Goal: Transaction & Acquisition: Purchase product/service

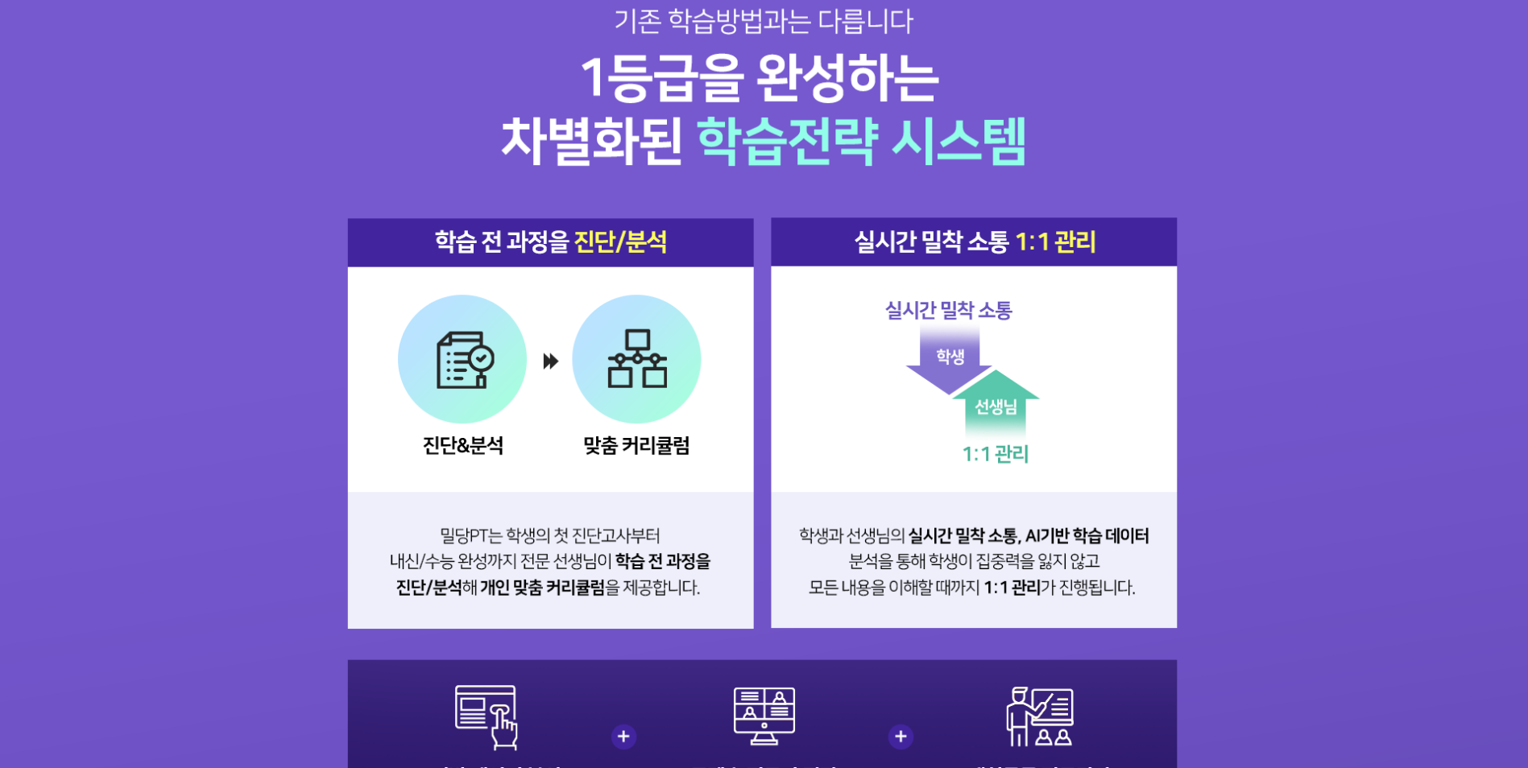
scroll to position [3060, 0]
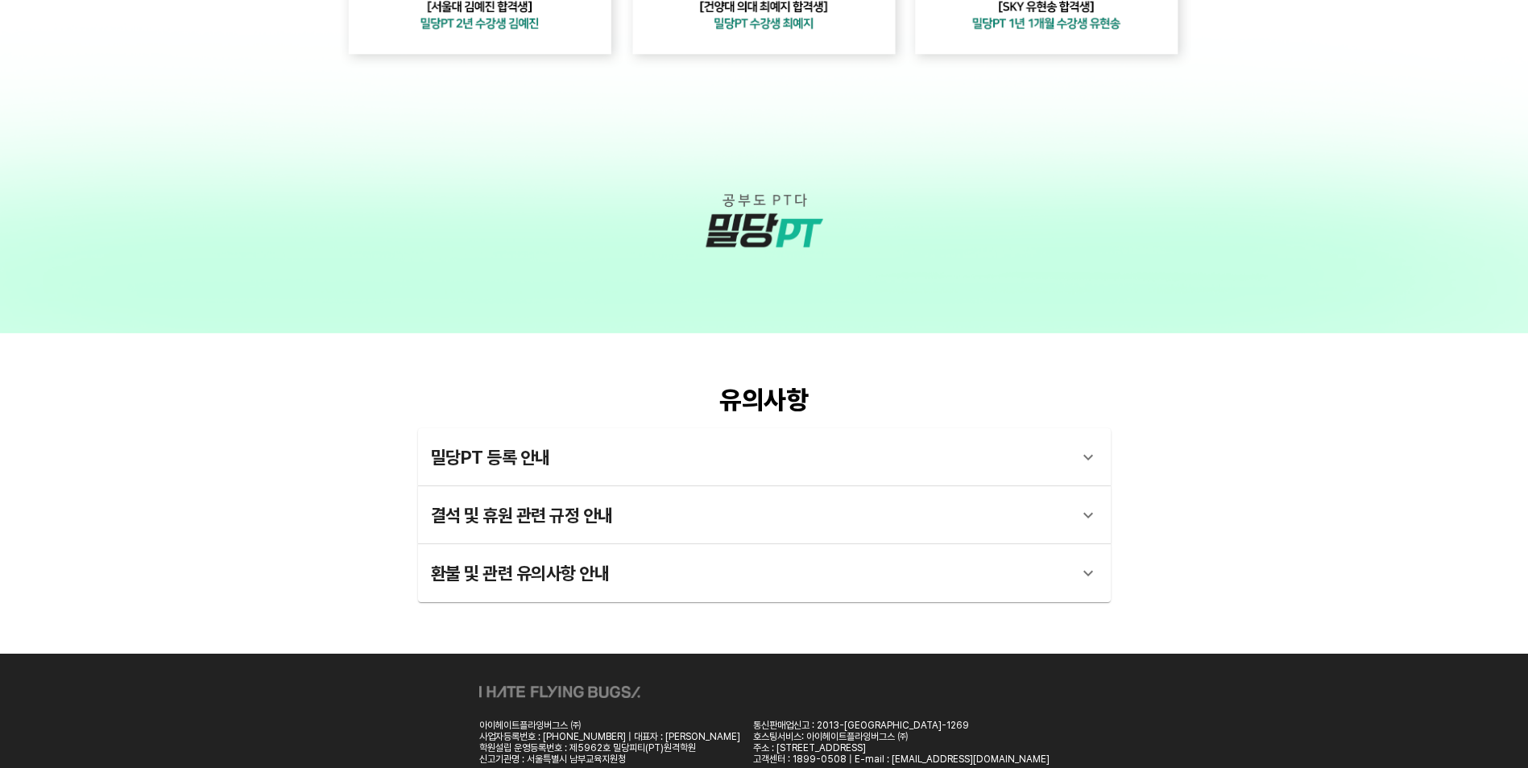
scroll to position [4590, 0]
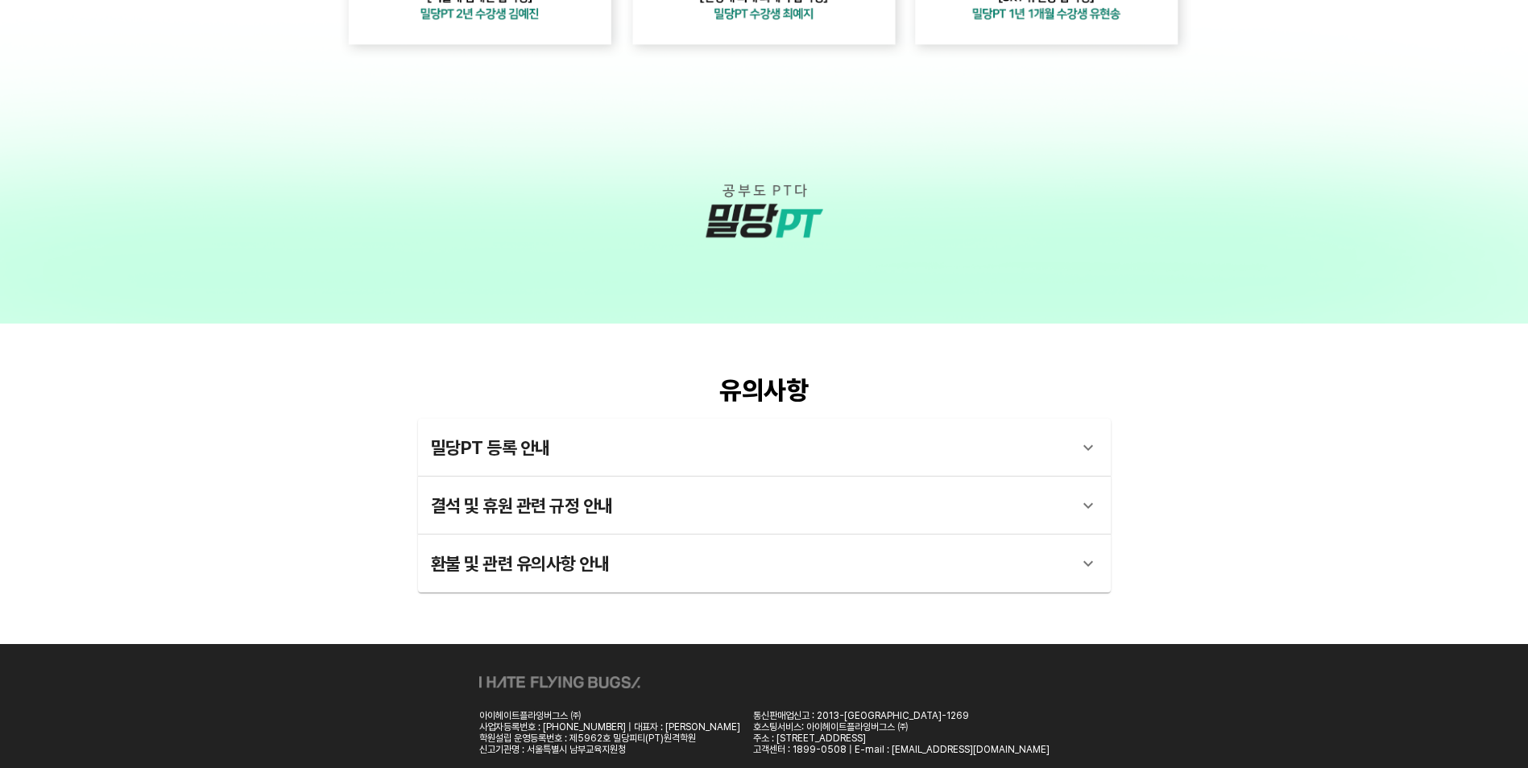
click at [507, 445] on div "밀당PT 등록 안내" at bounding box center [750, 447] width 638 height 39
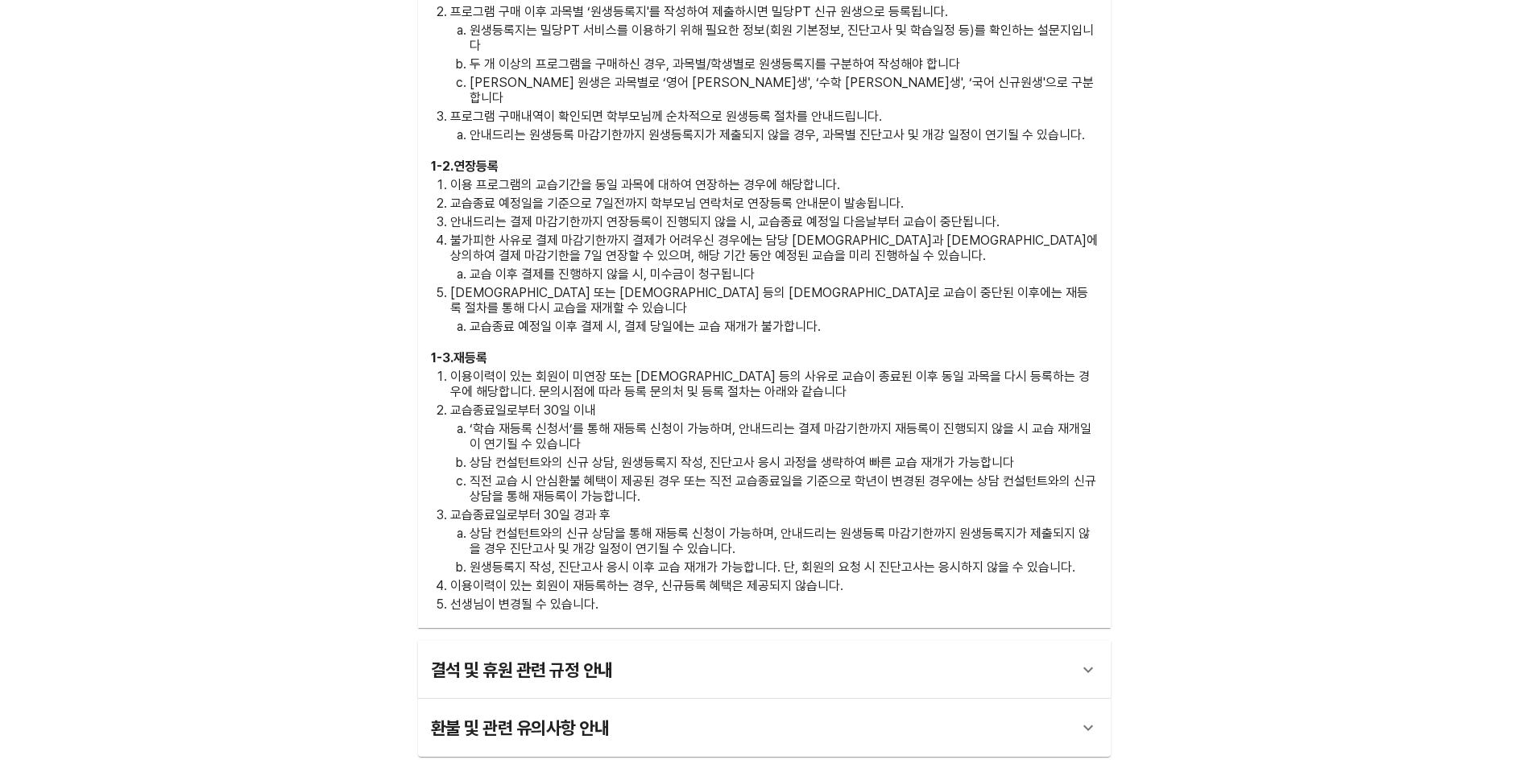
scroll to position [5154, 0]
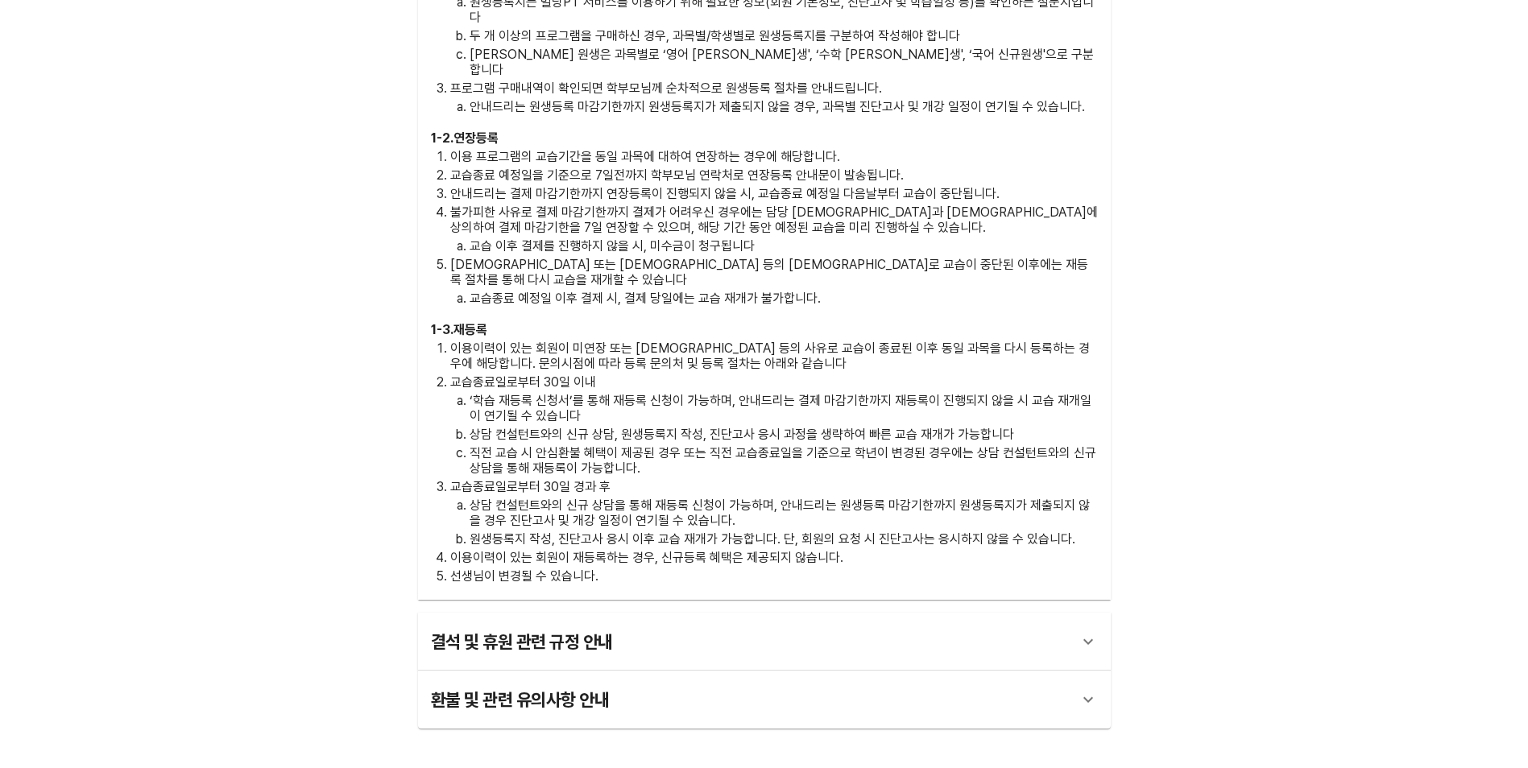
click at [568, 622] on div "결석 및 휴원 관련 규정 안내" at bounding box center [750, 641] width 638 height 39
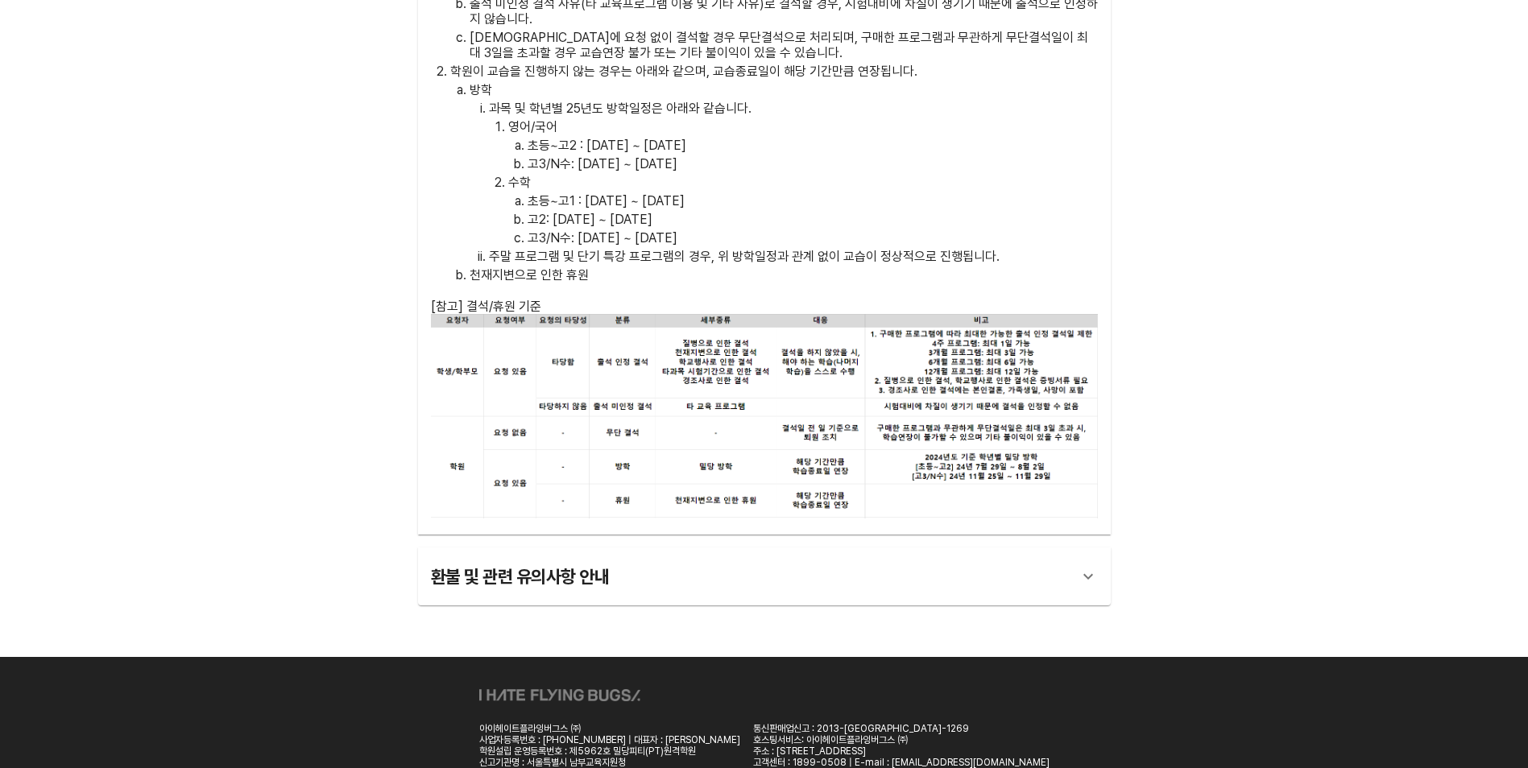
scroll to position [6288, 0]
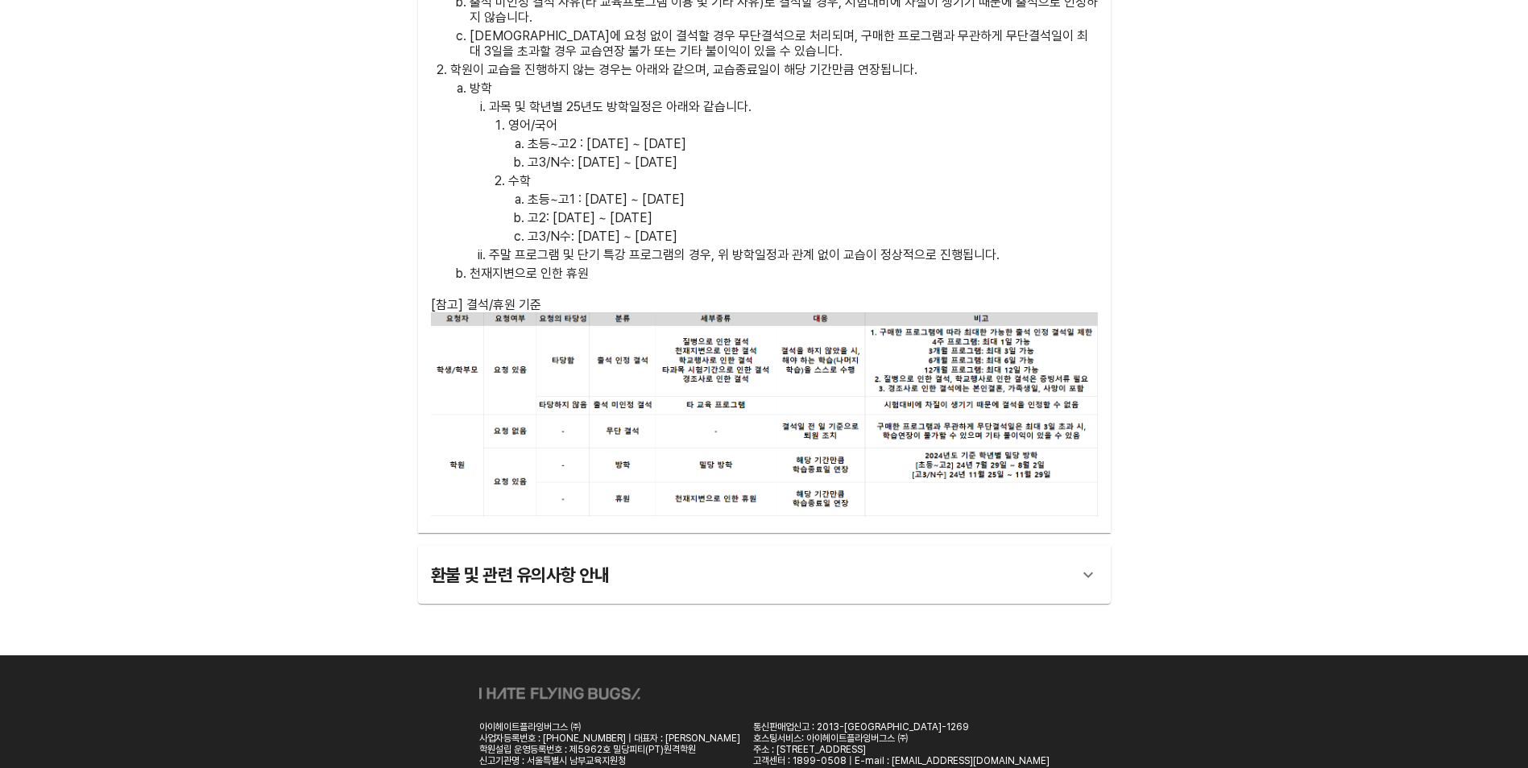
click at [1092, 565] on icon at bounding box center [1087, 574] width 19 height 19
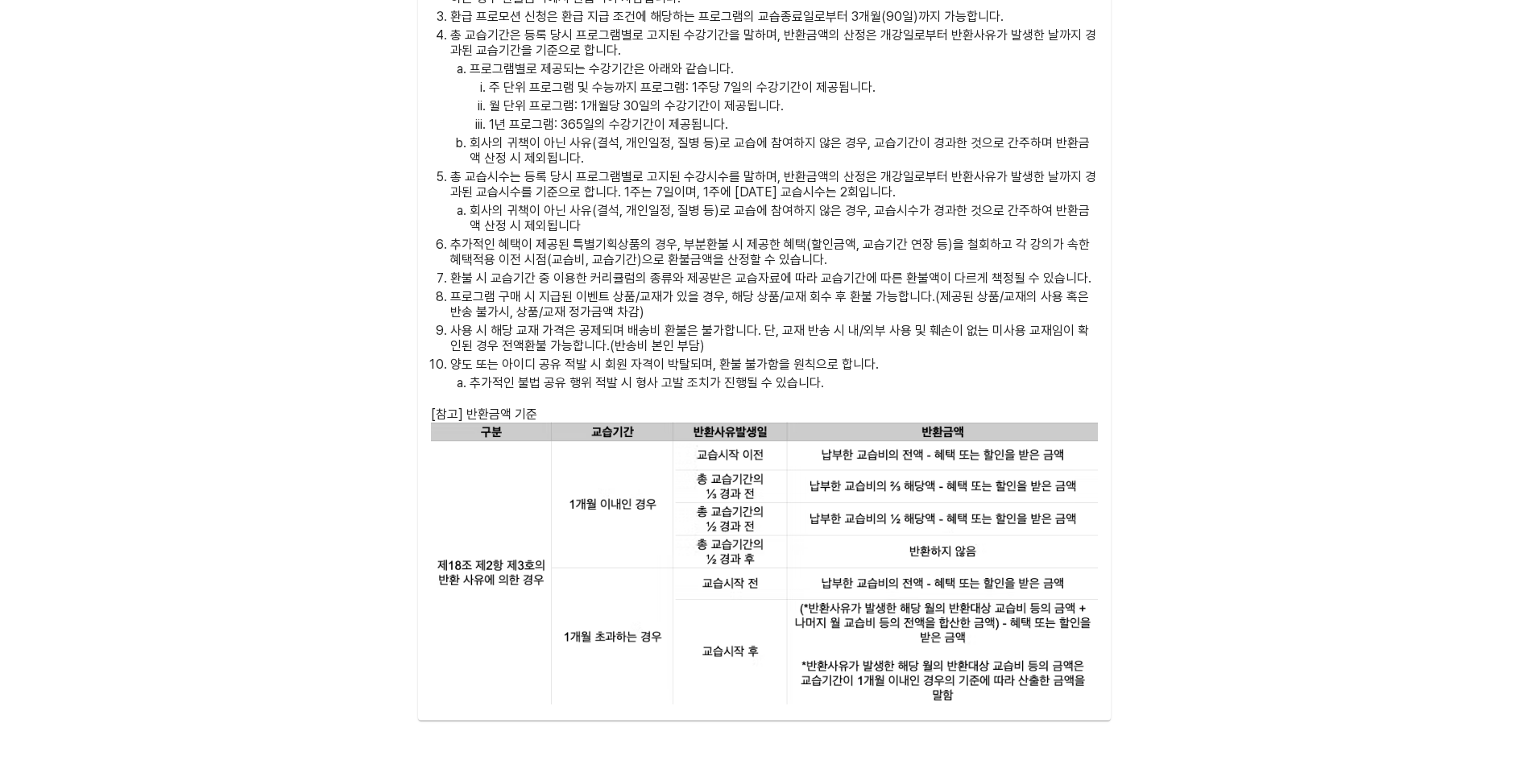
scroll to position [8014, 0]
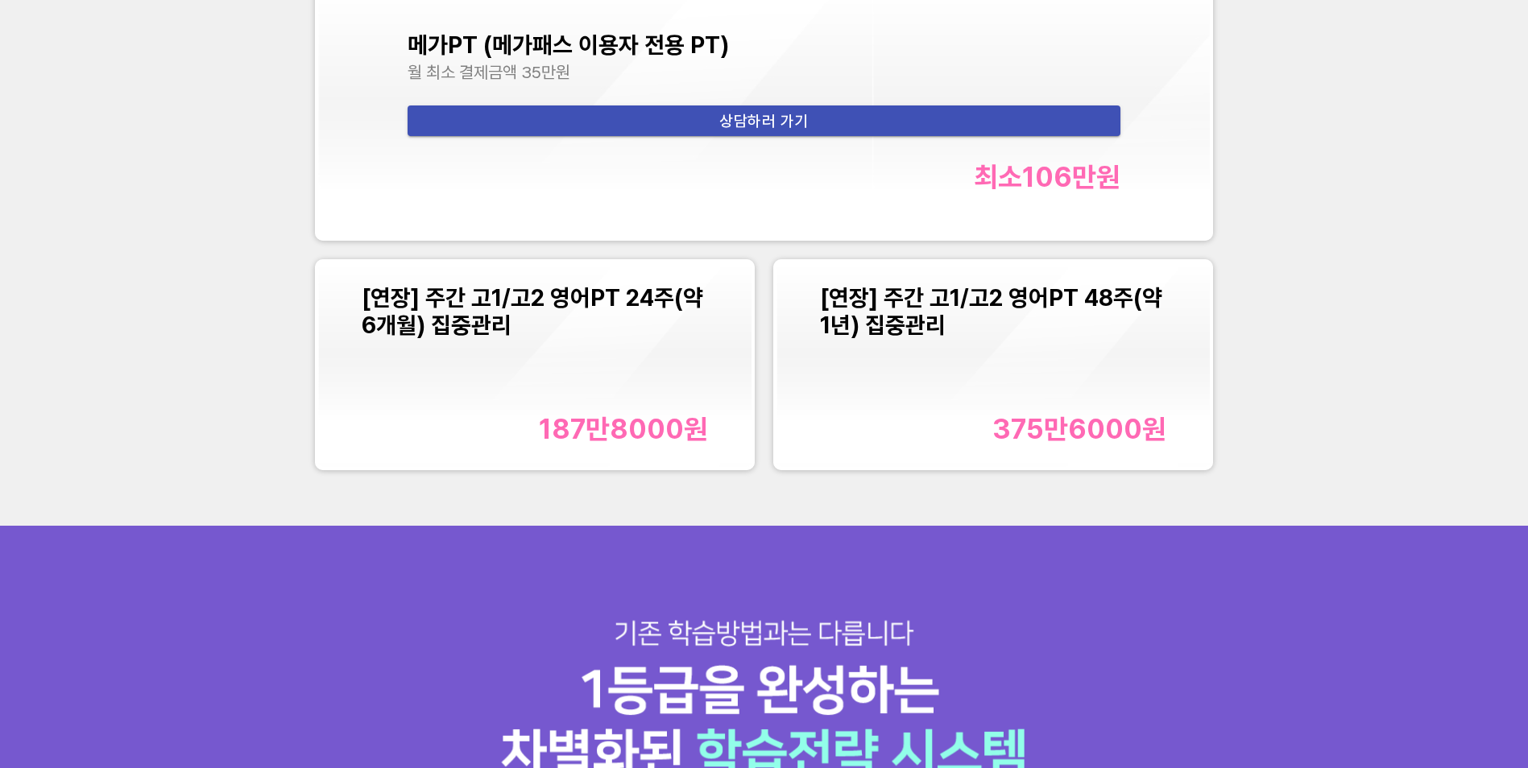
scroll to position [2255, 0]
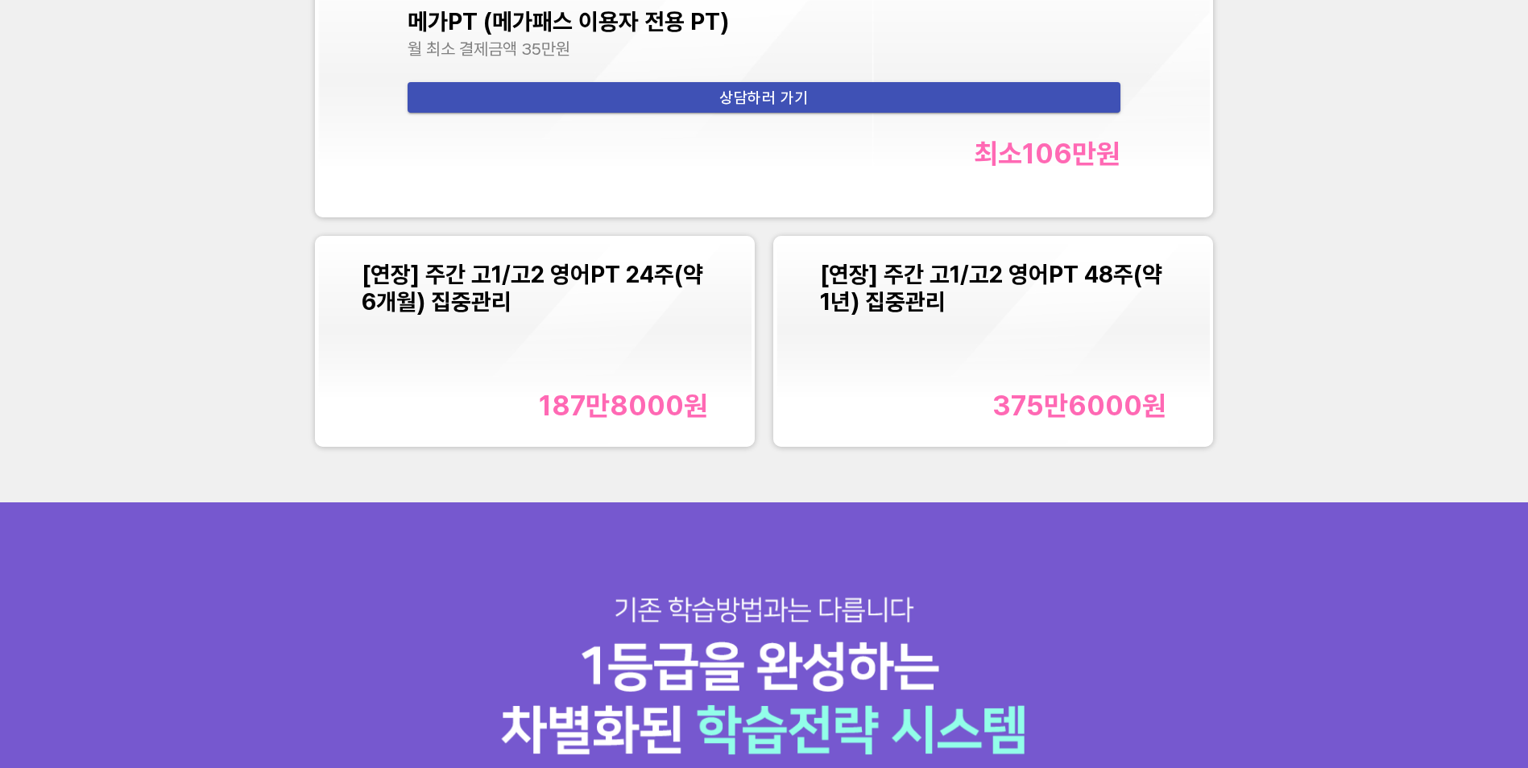
click at [640, 369] on div "[연장] 주간 고1/고2 영어PT 24주(약 6개월) 집중관리 187만8000 원" at bounding box center [535, 342] width 347 height 162
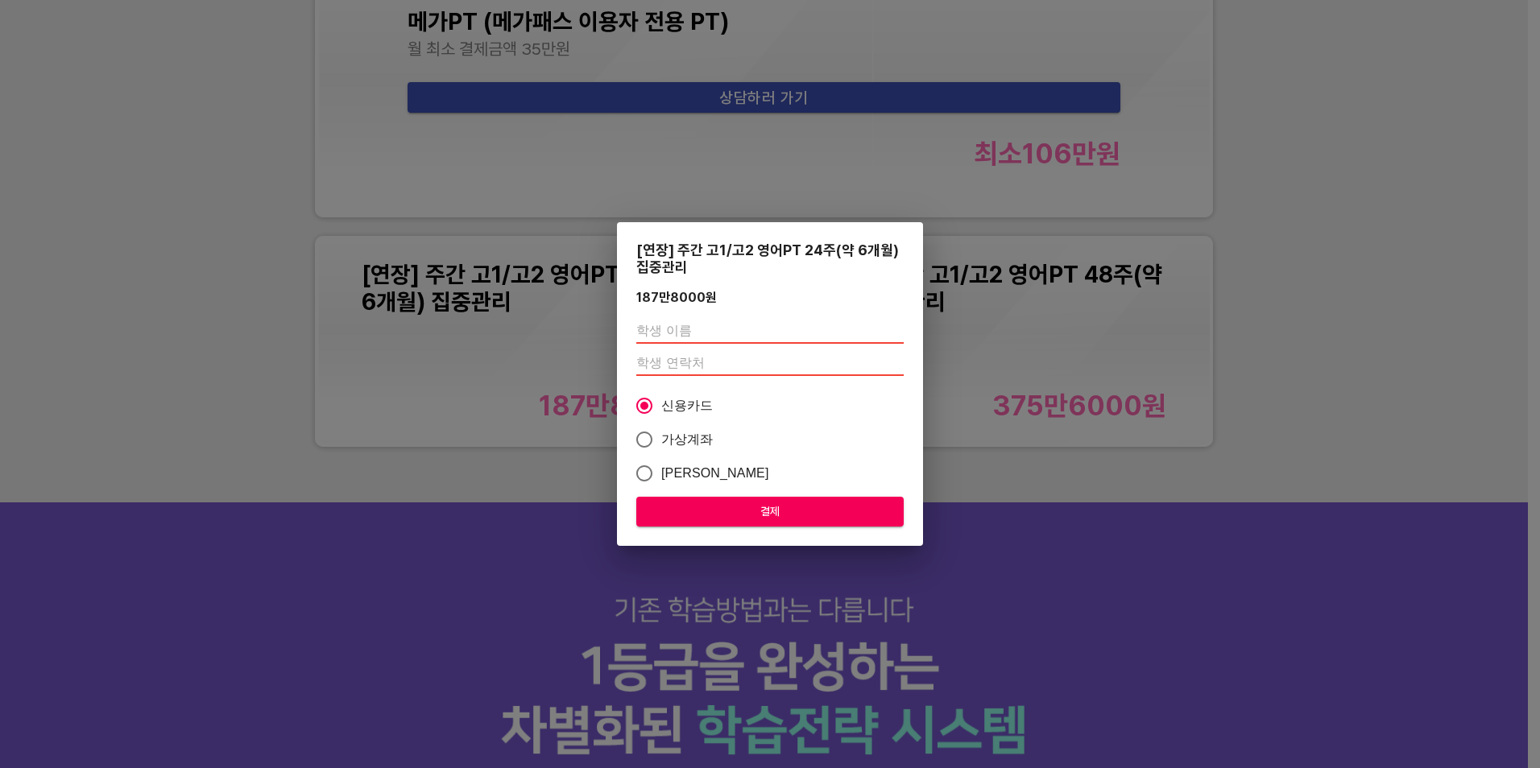
click at [1228, 617] on div "[연장] 주간 고1/고2 영어PT 24주(약 6개월) 집중관리 187만8000 원 신용카드 가상계좌 카카오페이 결제" at bounding box center [770, 384] width 1540 height 768
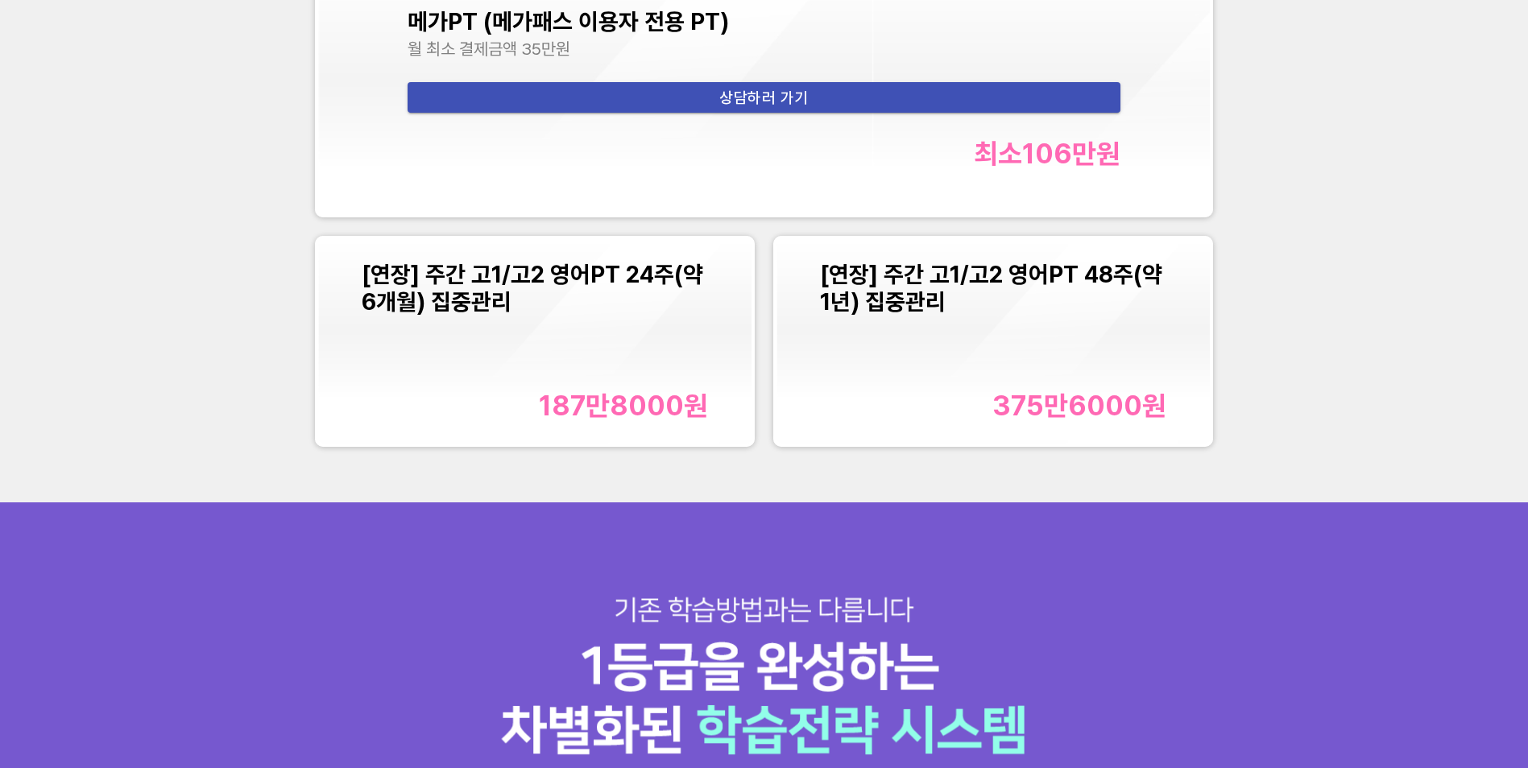
click at [825, 101] on span "상담하러 가기" at bounding box center [764, 98] width 688 height 27
